Goal: Transaction & Acquisition: Subscribe to service/newsletter

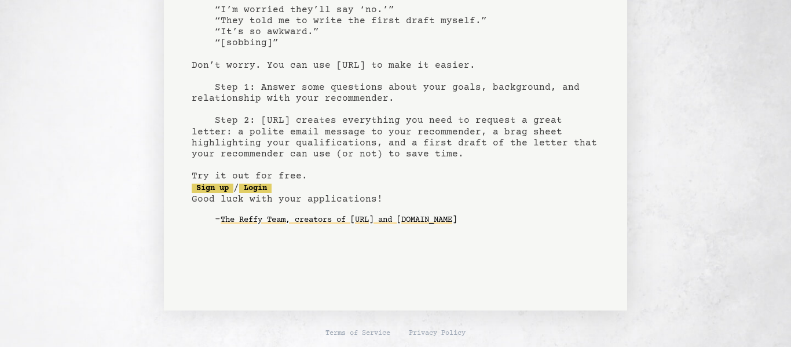
scroll to position [124, 0]
click at [230, 190] on link "Sign up" at bounding box center [213, 187] width 42 height 9
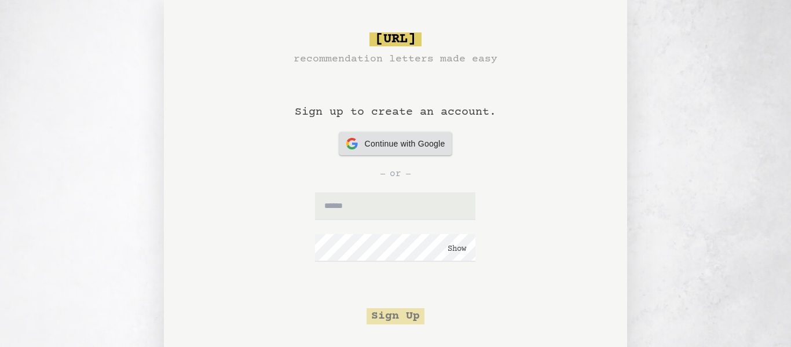
click at [378, 138] on span "Continue with Google" at bounding box center [405, 144] width 80 height 12
click at [336, 208] on input "text" at bounding box center [395, 206] width 160 height 28
type input "**********"
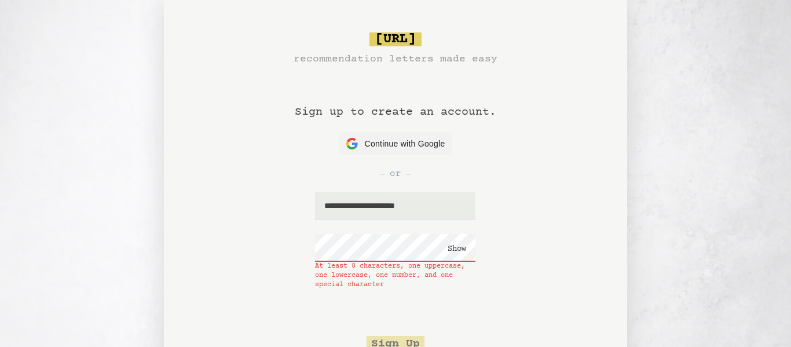
click at [453, 249] on button "Show" at bounding box center [456, 249] width 19 height 12
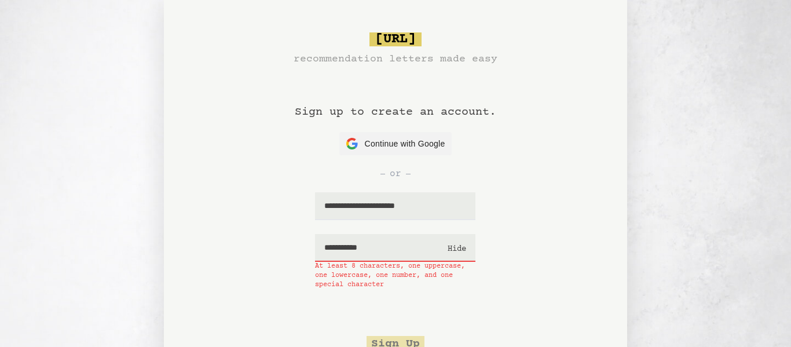
click at [453, 249] on button "Hide" at bounding box center [456, 249] width 19 height 12
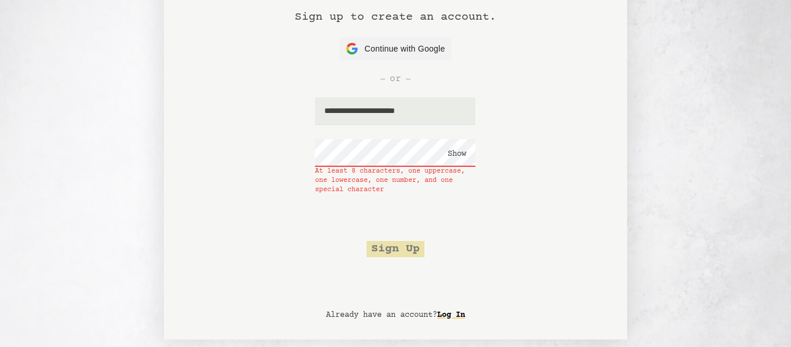
scroll to position [115, 0]
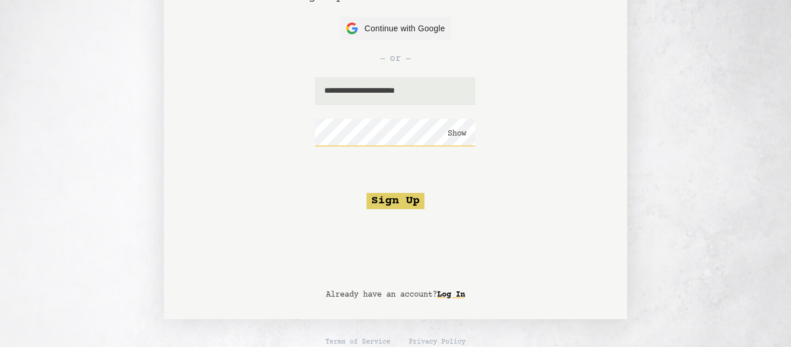
click button "Show" at bounding box center [456, 134] width 19 height 12
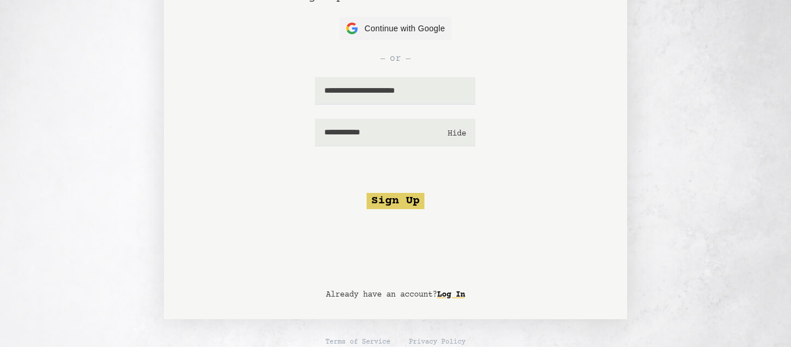
click at [400, 192] on form "**********" at bounding box center [395, 143] width 244 height 132
click at [401, 196] on button "Sign Up" at bounding box center [395, 201] width 58 height 16
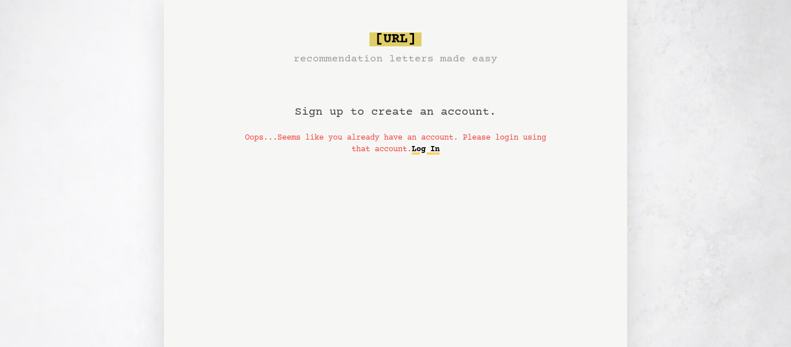
click at [439, 146] on link "Log In" at bounding box center [426, 149] width 28 height 19
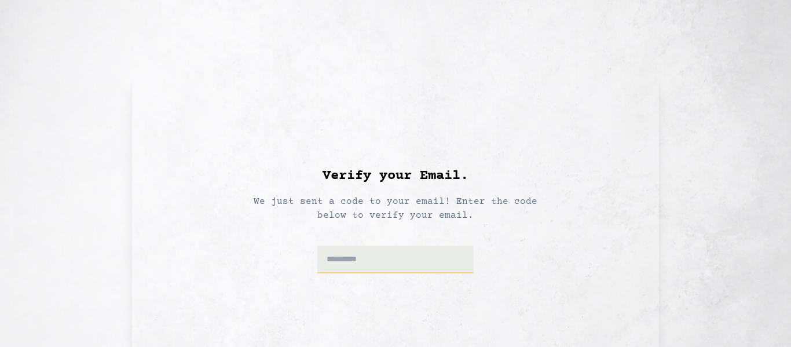
click at [402, 257] on input at bounding box center [395, 259] width 157 height 28
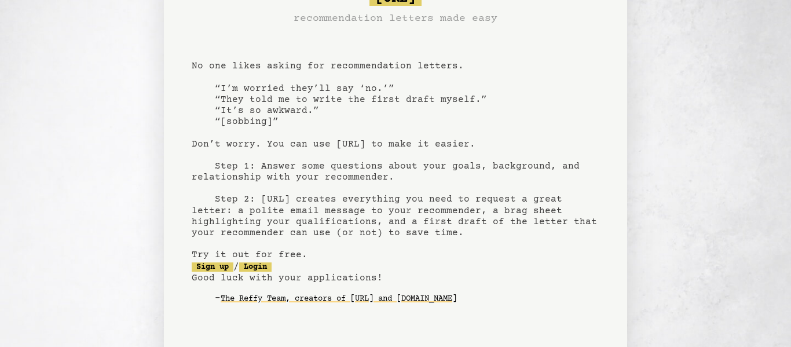
scroll to position [46, 0]
click at [215, 268] on link "Sign up" at bounding box center [213, 265] width 42 height 9
